Goal: Task Accomplishment & Management: Complete application form

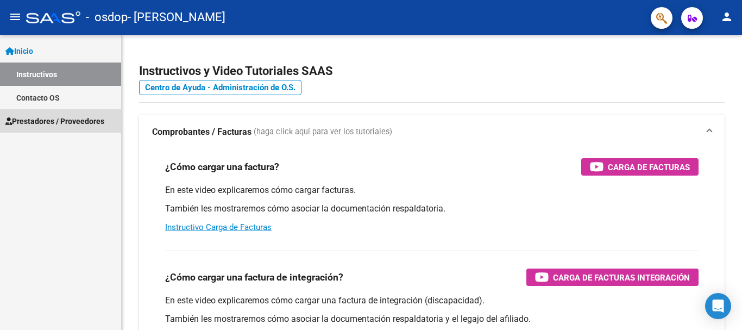
click at [29, 123] on span "Prestadores / Proveedores" at bounding box center [54, 121] width 99 height 12
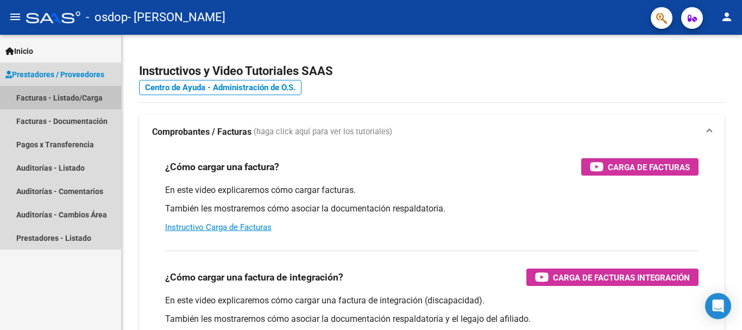
click at [66, 91] on link "Facturas - Listado/Carga" at bounding box center [60, 97] width 121 height 23
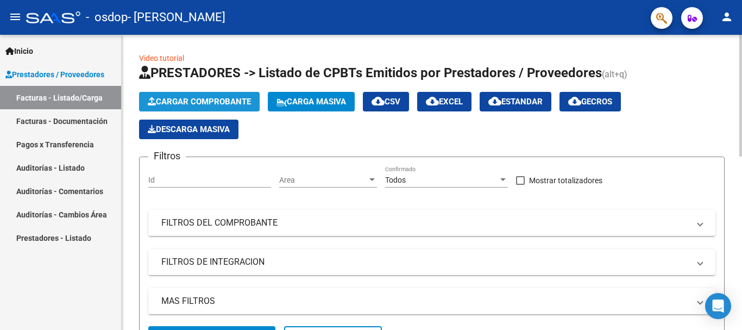
click at [201, 101] on span "Cargar Comprobante" at bounding box center [199, 102] width 103 height 10
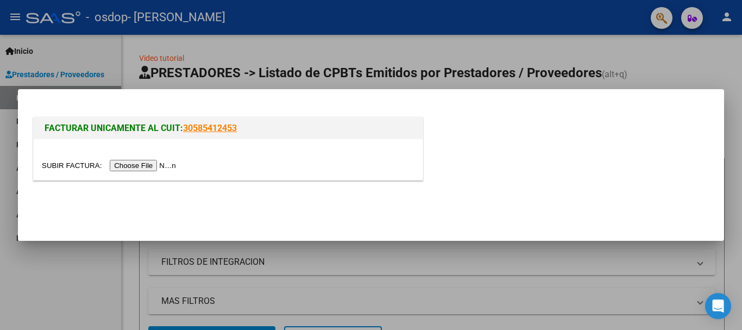
click at [117, 161] on input "file" at bounding box center [110, 165] width 137 height 11
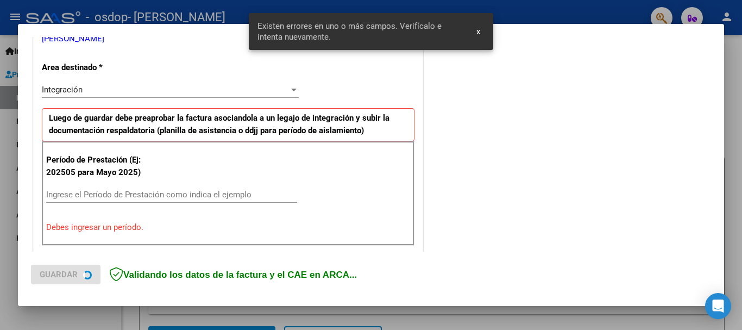
scroll to position [251, 0]
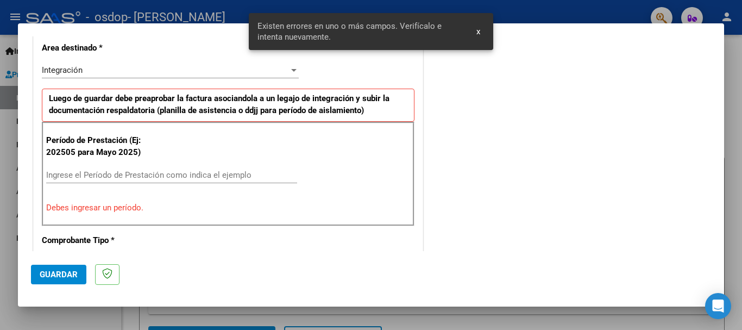
click at [195, 170] on input "Ingrese el Período de Prestación como indica el ejemplo" at bounding box center [171, 175] width 251 height 10
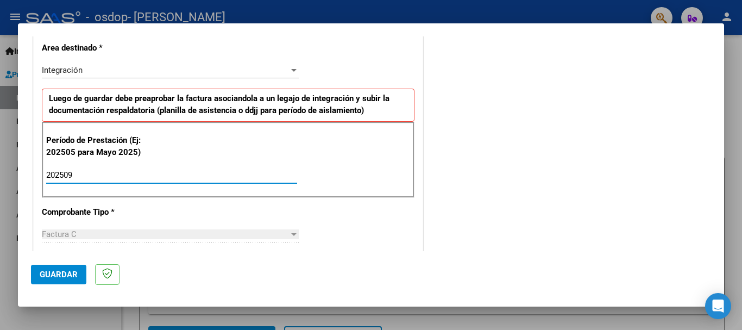
type input "202509"
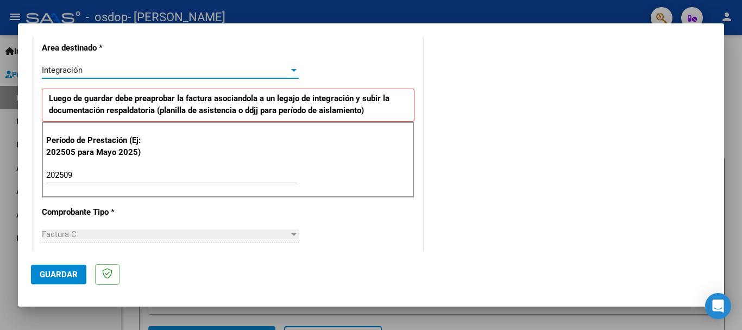
click at [291, 69] on div at bounding box center [293, 70] width 5 height 3
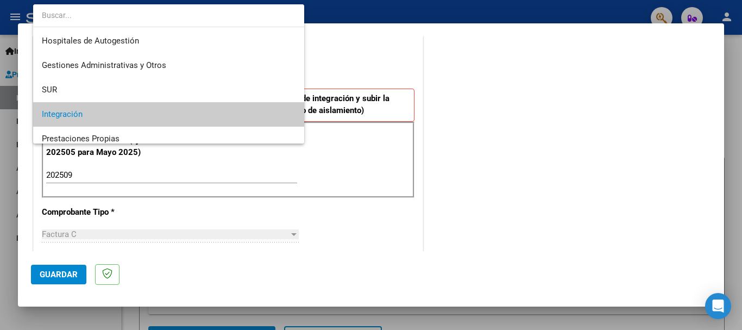
scroll to position [45, 0]
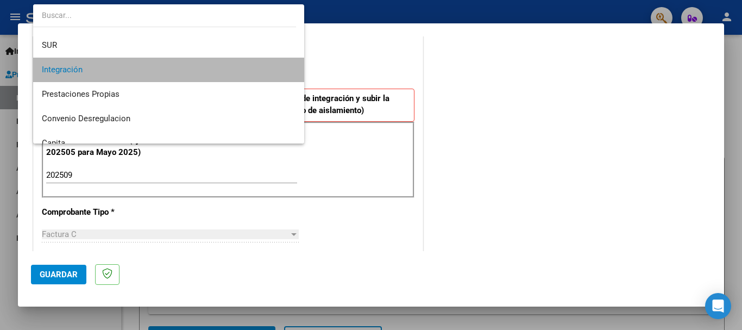
click at [289, 68] on mat-option "Integración" at bounding box center [168, 70] width 271 height 24
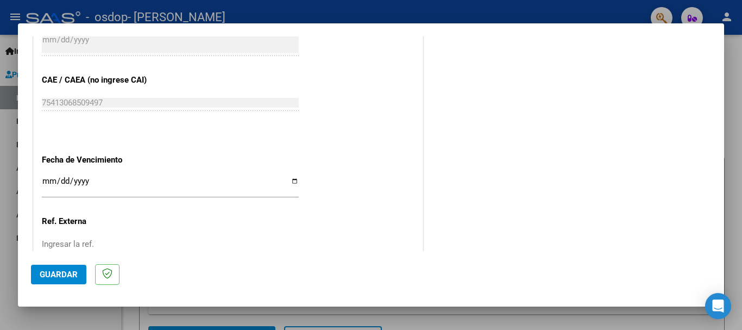
scroll to position [667, 0]
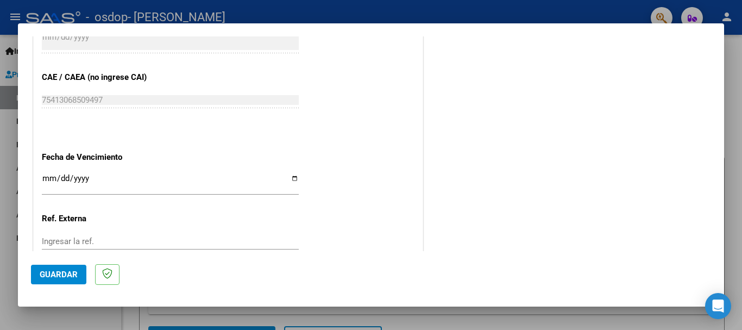
drag, startPoint x: 714, startPoint y: 192, endPoint x: 712, endPoint y: 217, distance: 25.6
click at [712, 217] on mat-dialog-content "COMPROBANTE VER COMPROBANTE El comprobante fue leído exitosamente. DATOS DEL CO…" at bounding box center [371, 143] width 706 height 215
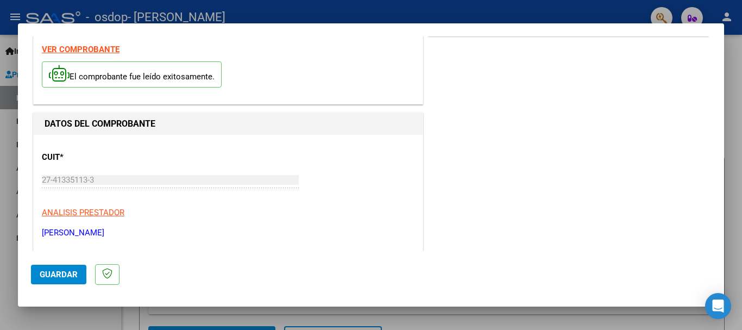
scroll to position [0, 0]
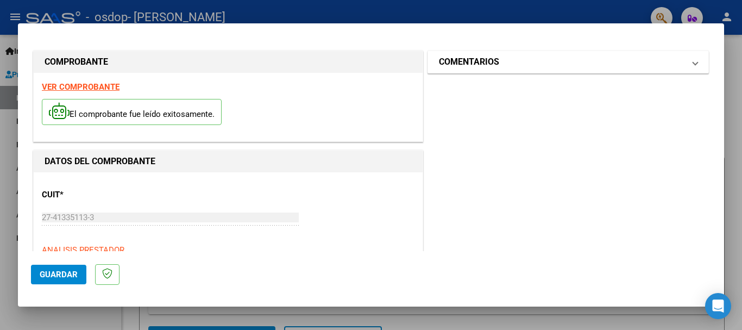
click at [683, 64] on span "COMENTARIOS" at bounding box center [566, 61] width 254 height 13
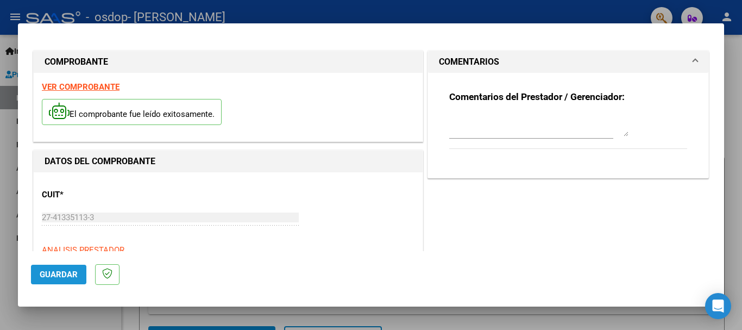
click at [43, 276] on span "Guardar" at bounding box center [59, 274] width 38 height 10
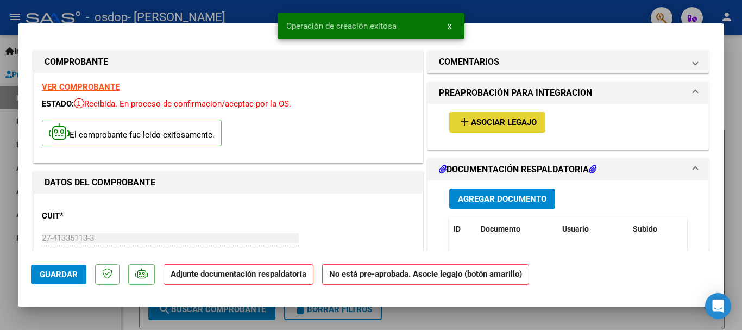
click at [494, 118] on span "Asociar Legajo" at bounding box center [504, 123] width 66 height 10
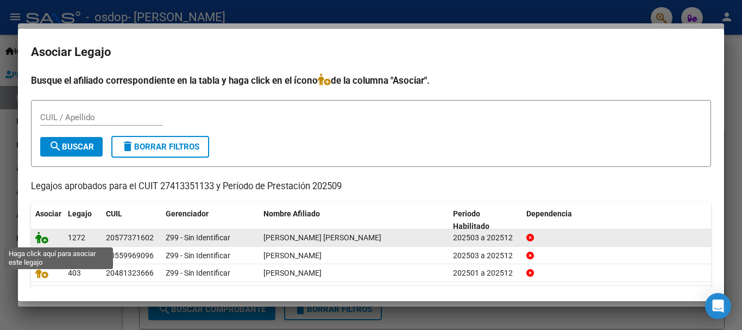
click at [37, 237] on icon at bounding box center [41, 237] width 13 height 12
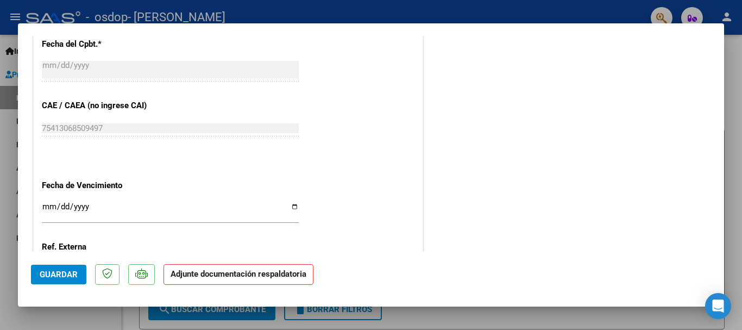
scroll to position [758, 0]
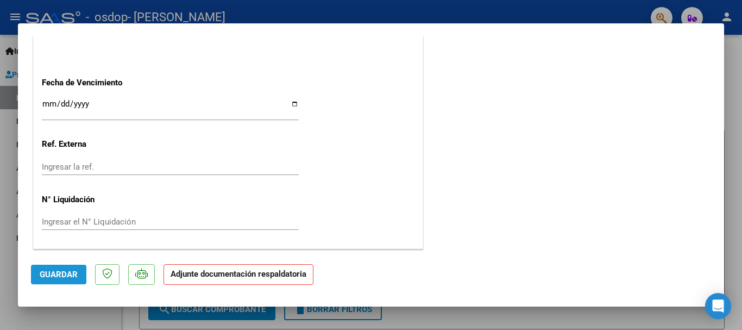
click at [36, 277] on button "Guardar" at bounding box center [58, 275] width 55 height 20
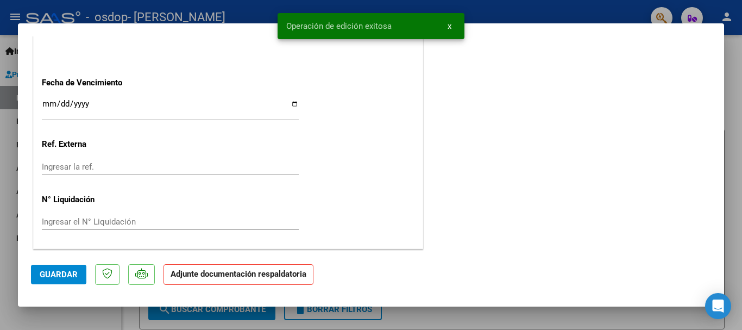
click at [235, 277] on strong "Adjunte documentación respaldatoria" at bounding box center [239, 274] width 136 height 10
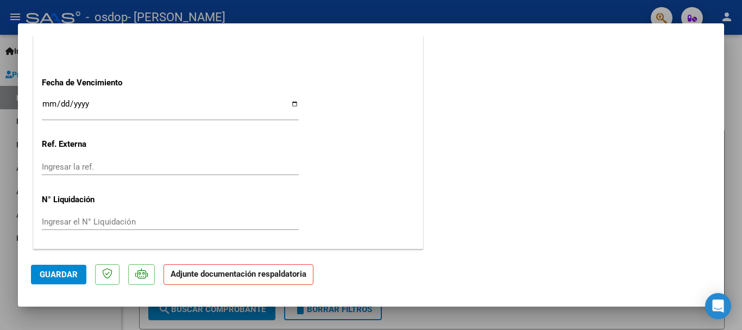
click at [228, 280] on p "Adjunte documentación respaldatoria" at bounding box center [239, 274] width 150 height 21
click at [277, 275] on strong "Adjunte documentación respaldatoria" at bounding box center [239, 274] width 136 height 10
click at [209, 273] on strong "Adjunte documentación respaldatoria" at bounding box center [239, 274] width 136 height 10
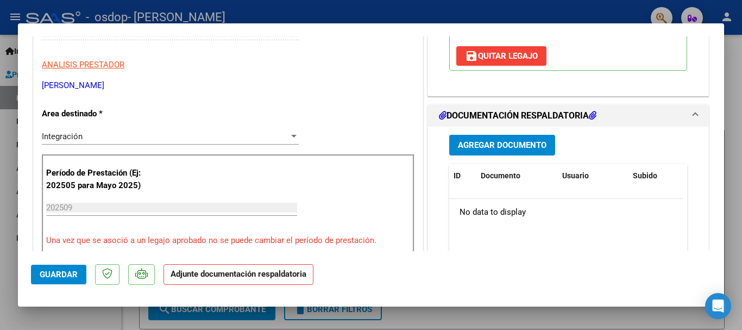
scroll to position [209, 0]
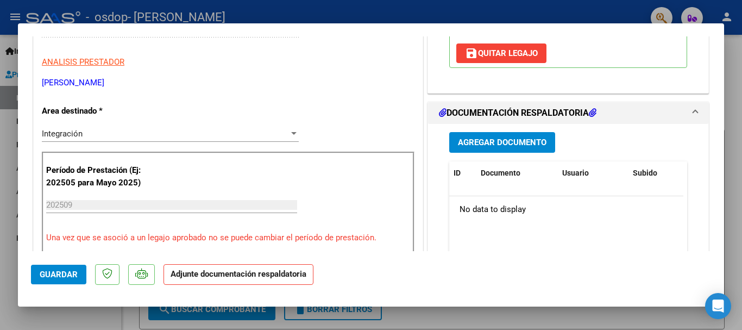
click at [518, 148] on span "Agregar Documento" at bounding box center [502, 143] width 89 height 10
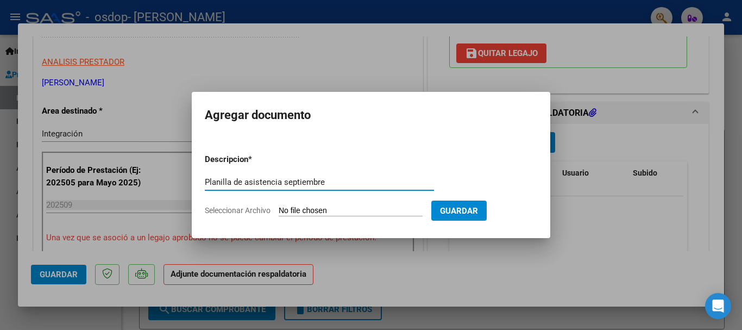
type input "Planilla de asistencia septiembre"
click at [289, 206] on input "Seleccionar Archivo" at bounding box center [351, 211] width 144 height 10
type input "C:\fakepath\Planilla septiembre [PERSON_NAME].pdf"
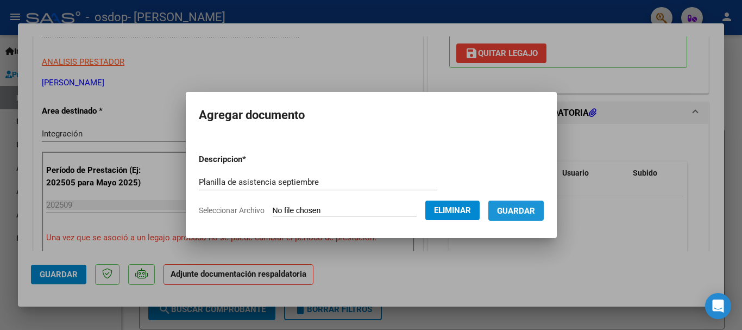
click at [529, 210] on span "Guardar" at bounding box center [516, 211] width 38 height 10
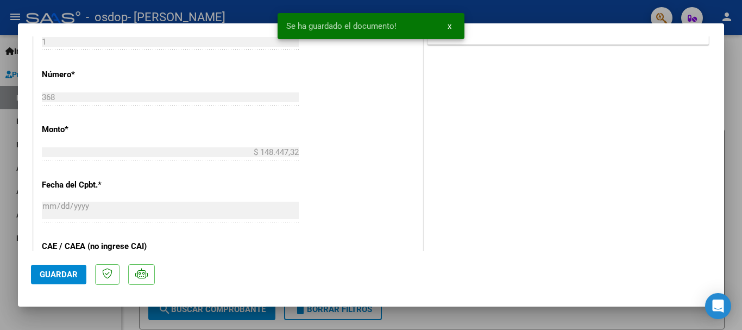
scroll to position [528, 0]
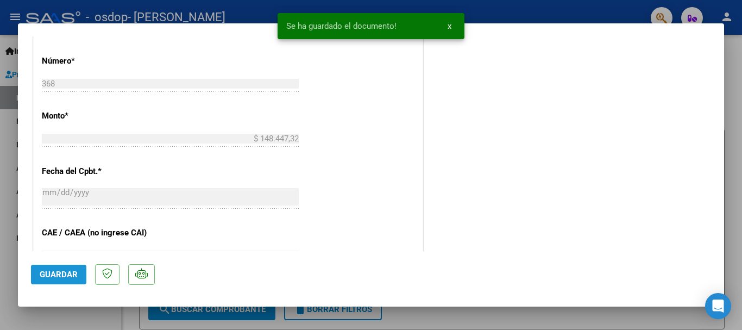
click at [50, 272] on span "Guardar" at bounding box center [59, 274] width 38 height 10
click at [451, 24] on span "x" at bounding box center [450, 26] width 4 height 10
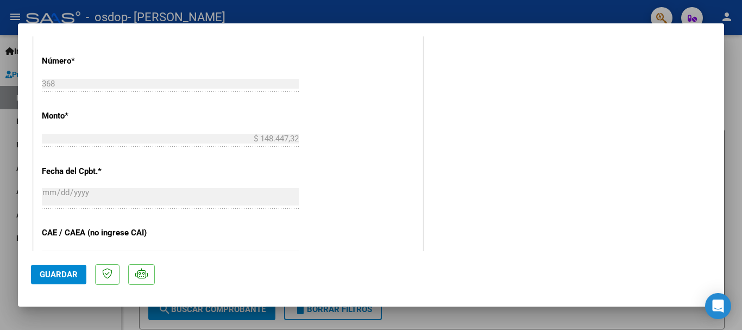
type input "$ 0,00"
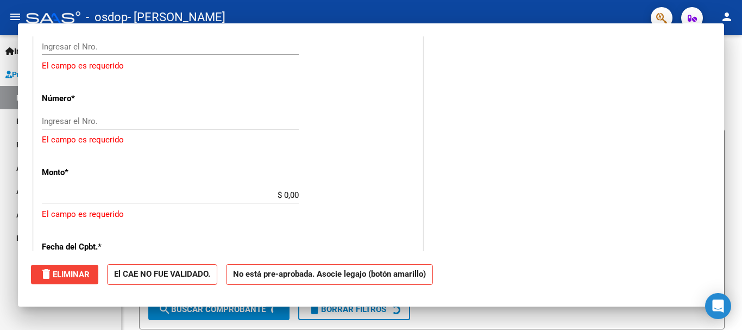
scroll to position [547, 0]
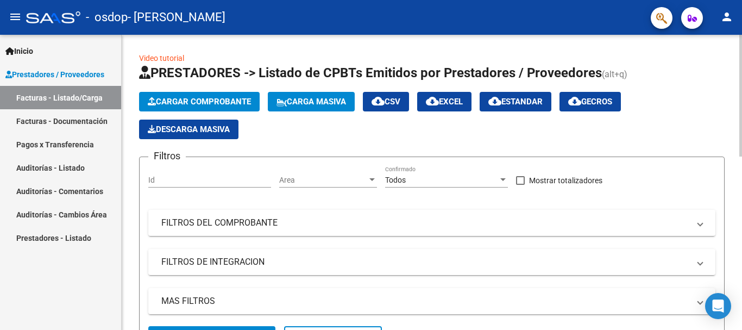
click at [211, 95] on button "Cargar Comprobante" at bounding box center [199, 102] width 121 height 20
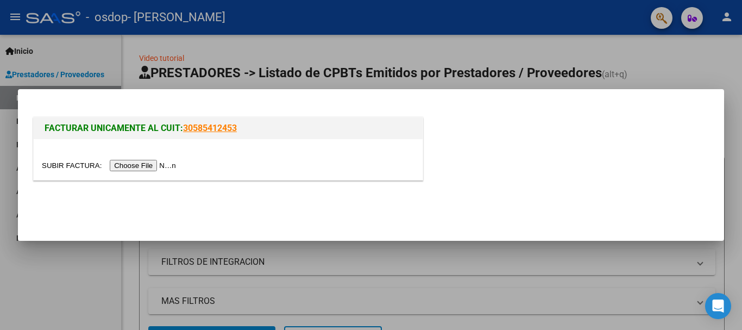
click at [155, 163] on input "file" at bounding box center [110, 165] width 137 height 11
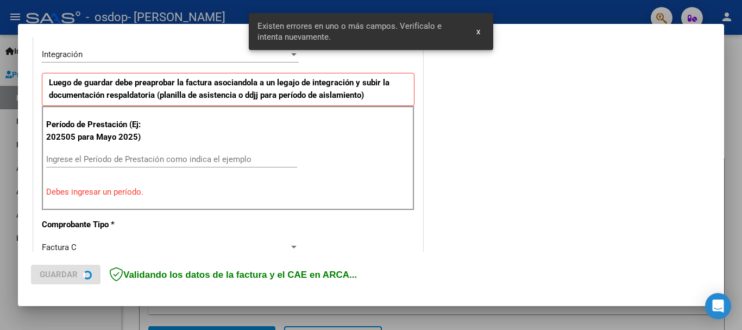
scroll to position [271, 0]
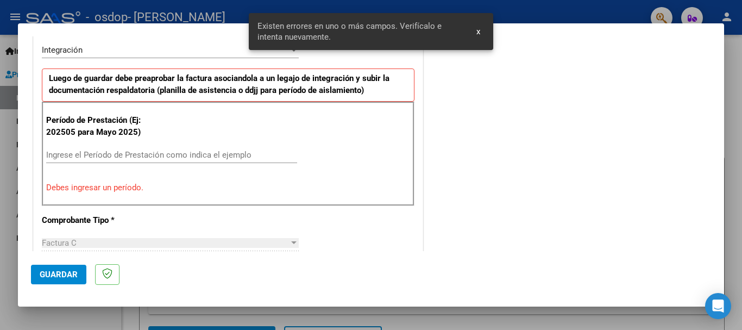
click at [190, 145] on div "Período de Prestación (Ej: 202505 para [DATE]) Ingrese el Período de Prestación…" at bounding box center [228, 154] width 373 height 104
click at [191, 147] on div "Ingrese el Período de Prestación como indica el ejemplo" at bounding box center [171, 155] width 251 height 16
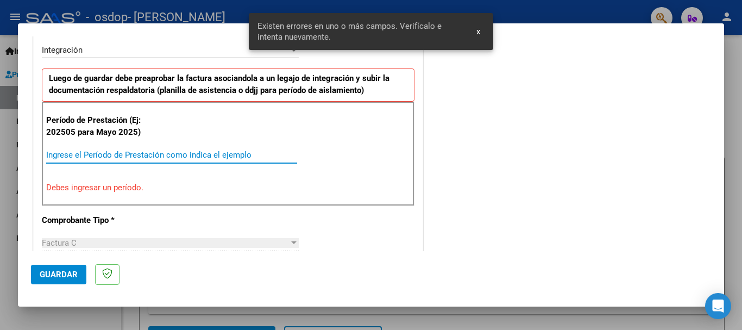
click at [195, 156] on input "Ingrese el Período de Prestación como indica el ejemplo" at bounding box center [171, 155] width 251 height 10
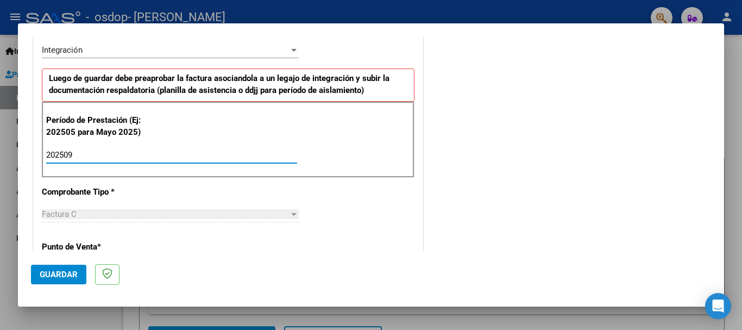
type input "202509"
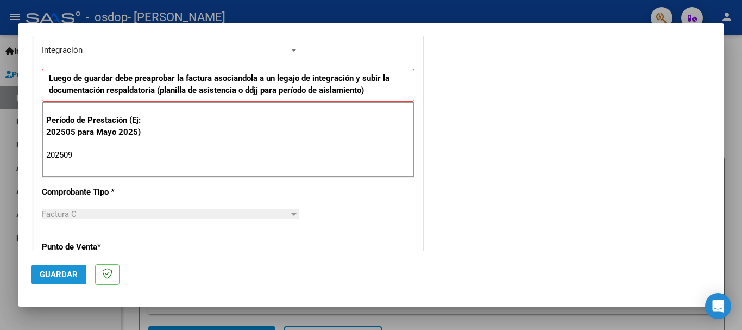
click at [72, 278] on span "Guardar" at bounding box center [59, 274] width 38 height 10
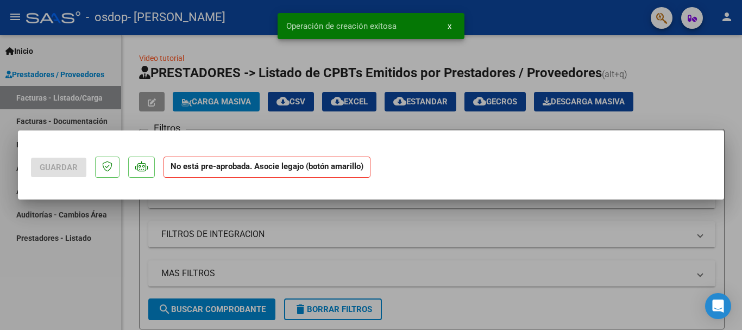
scroll to position [0, 0]
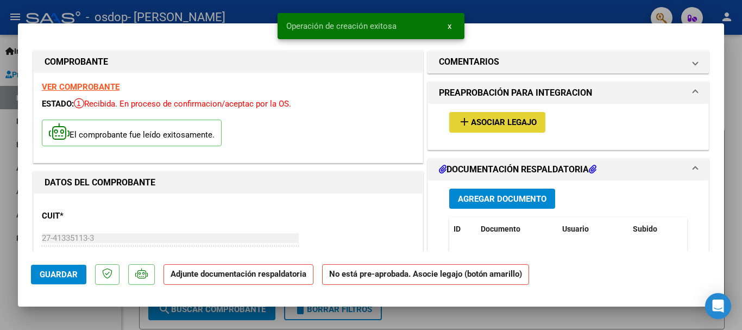
click at [493, 124] on span "Asociar Legajo" at bounding box center [504, 123] width 66 height 10
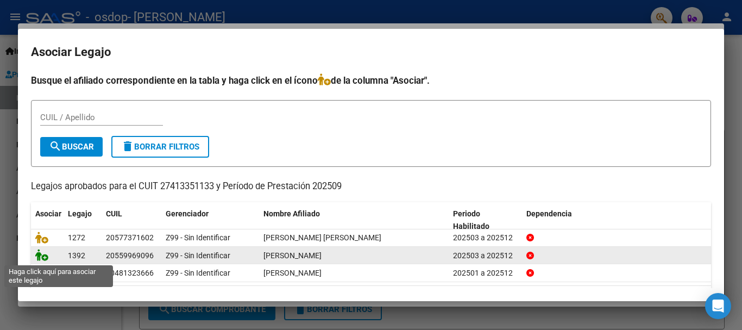
click at [40, 256] on icon at bounding box center [41, 255] width 13 height 12
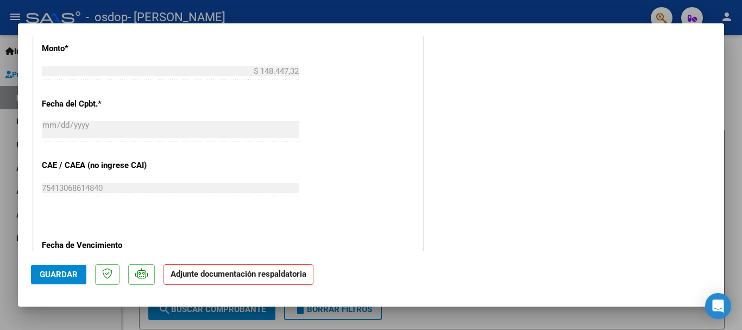
scroll to position [598, 0]
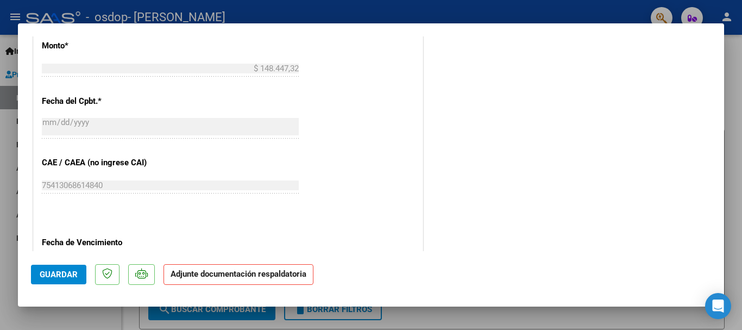
click at [265, 277] on strong "Adjunte documentación respaldatoria" at bounding box center [239, 274] width 136 height 10
click at [58, 267] on button "Guardar" at bounding box center [58, 275] width 55 height 20
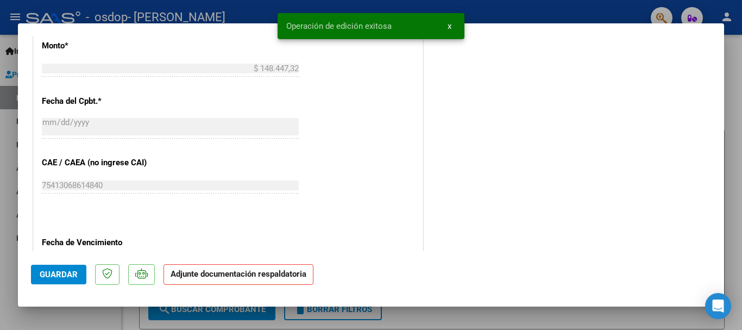
drag, startPoint x: 713, startPoint y: 173, endPoint x: 713, endPoint y: 185, distance: 12.5
click at [713, 185] on mat-dialog-content "COMPROBANTE VER COMPROBANTE ESTADO: Recibida. En proceso de confirmacion/acepta…" at bounding box center [371, 143] width 706 height 215
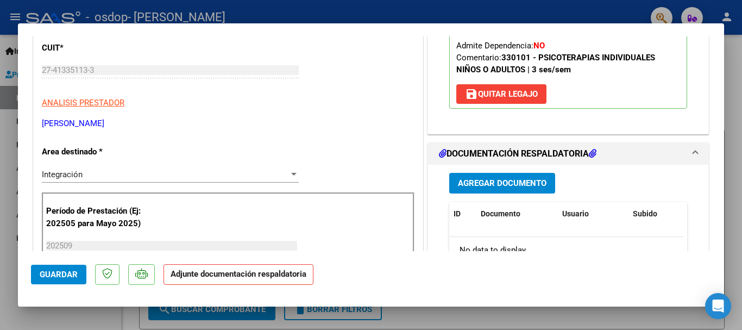
scroll to position [173, 0]
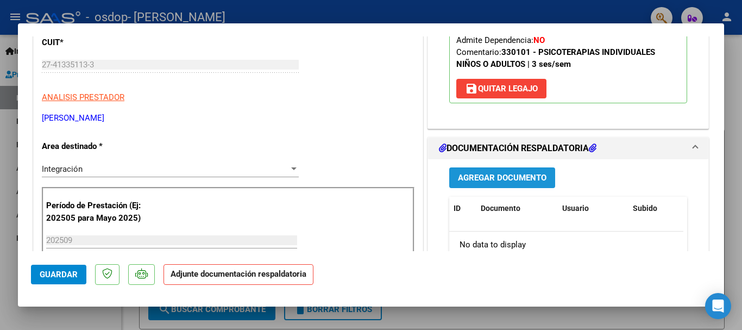
click at [487, 174] on span "Agregar Documento" at bounding box center [502, 178] width 89 height 10
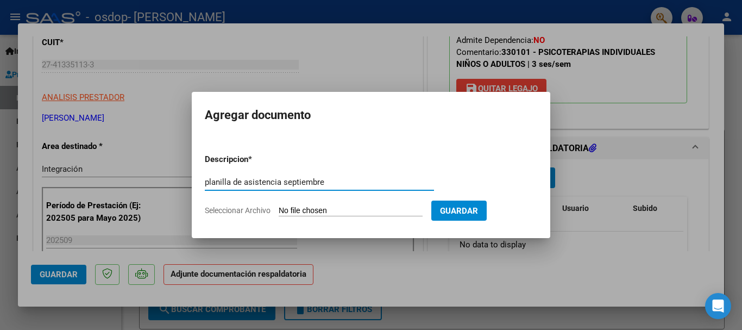
type input "planilla de asistencia septiembre"
click at [291, 211] on input "Seleccionar Archivo" at bounding box center [351, 211] width 144 height 10
type input "C:\fakepath\Planilla septiembre [PERSON_NAME].pdf"
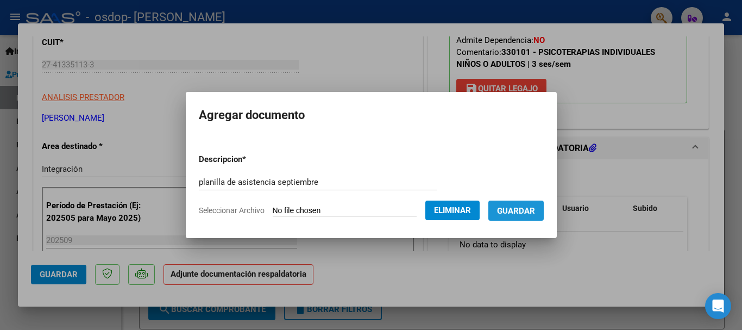
click at [535, 209] on span "Guardar" at bounding box center [516, 211] width 38 height 10
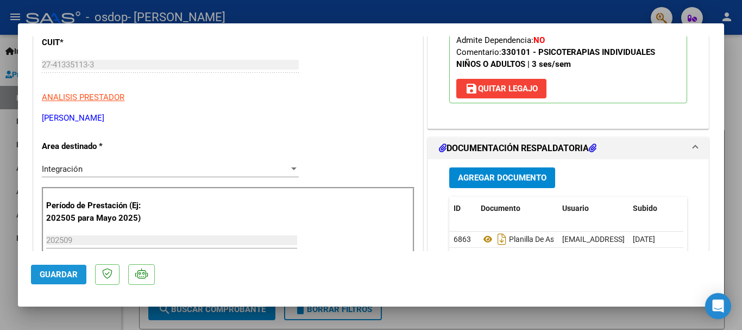
click at [43, 275] on span "Guardar" at bounding box center [59, 274] width 38 height 10
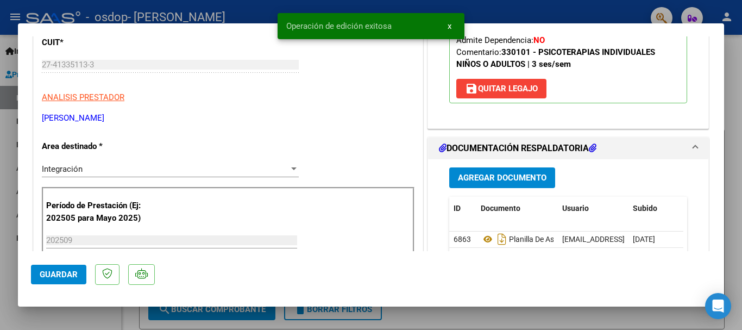
type input "$ 0,00"
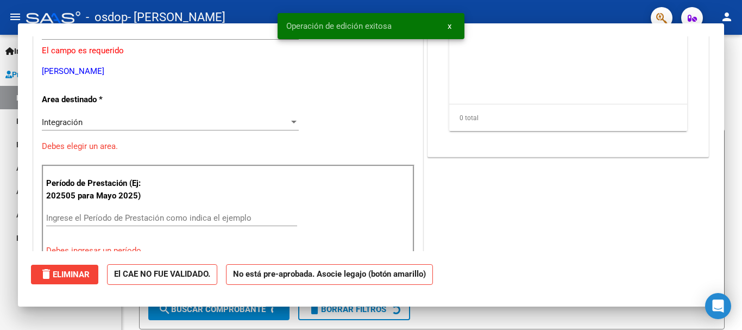
scroll to position [140, 0]
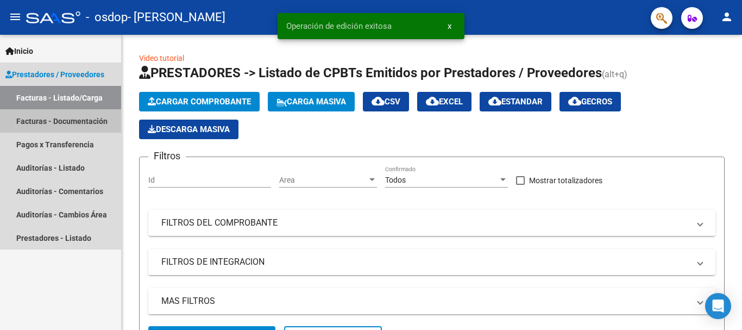
click at [96, 120] on link "Facturas - Documentación" at bounding box center [60, 120] width 121 height 23
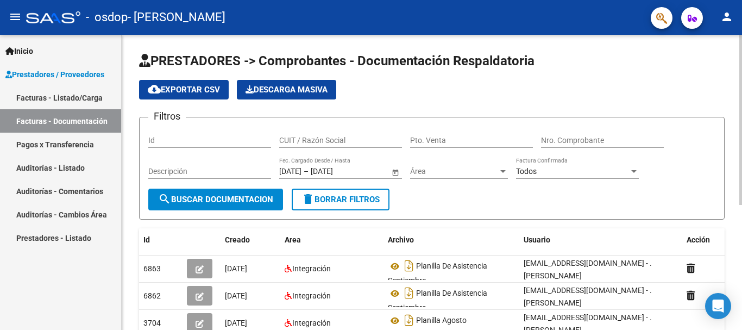
click at [739, 29] on div "menu - osdop - [PERSON_NAME] CLARA person Inicio Instructivos Contacto OS Prest…" at bounding box center [371, 165] width 742 height 330
